Goal: Transaction & Acquisition: Book appointment/travel/reservation

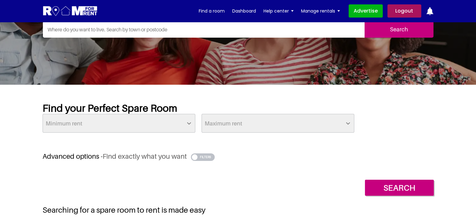
click at [472, 182] on section "Find your Perfect Spare Room Minimum rent £25 £50 £75 £100 £125 £150 £175 £200 …" at bounding box center [238, 194] width 476 height 218
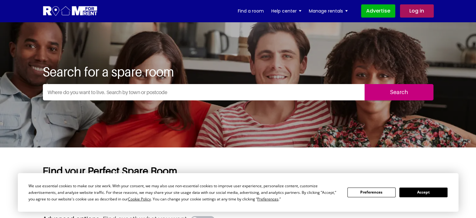
click at [422, 193] on button "Accept" at bounding box center [424, 192] width 48 height 10
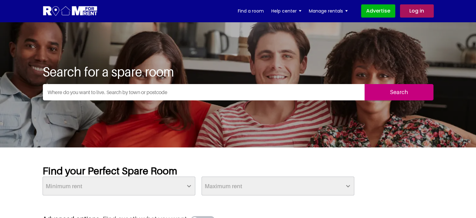
click at [143, 93] on input "text" at bounding box center [204, 92] width 322 height 16
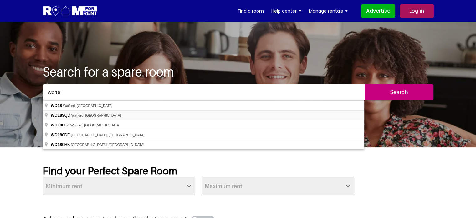
type input "Watford WD18 9QD, [GEOGRAPHIC_DATA]"
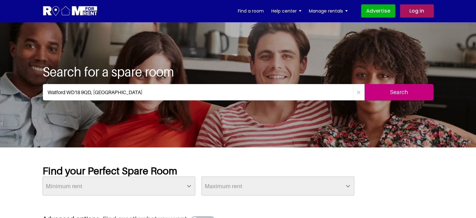
click at [378, 93] on input "Search" at bounding box center [399, 92] width 69 height 16
